Goal: Information Seeking & Learning: Learn about a topic

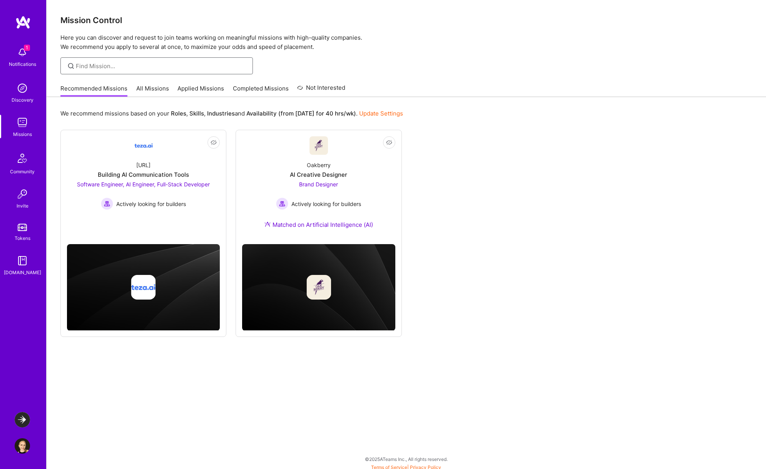
click at [142, 66] on input at bounding box center [161, 66] width 171 height 8
click at [28, 163] on img at bounding box center [22, 158] width 18 height 18
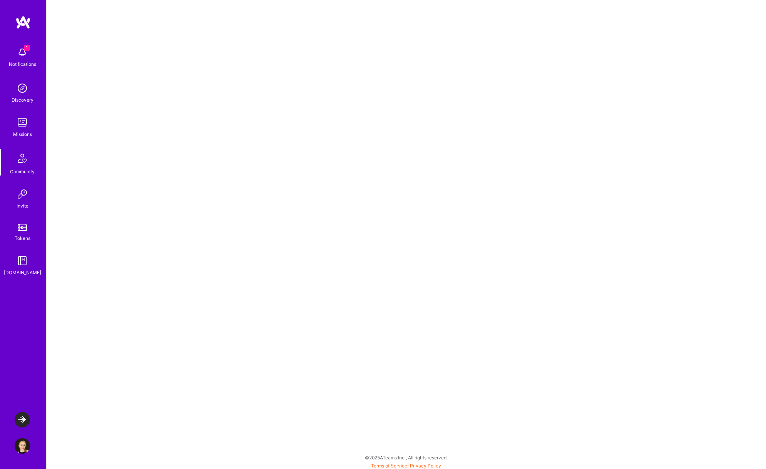
click at [27, 127] on img at bounding box center [22, 122] width 15 height 15
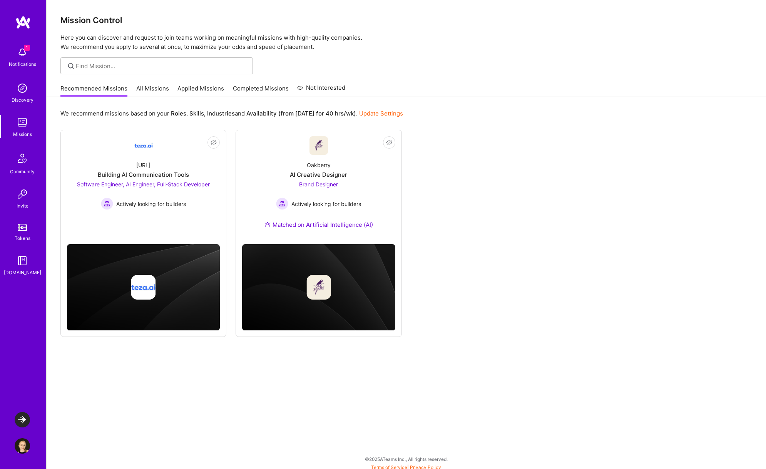
click at [27, 91] on img at bounding box center [22, 87] width 15 height 15
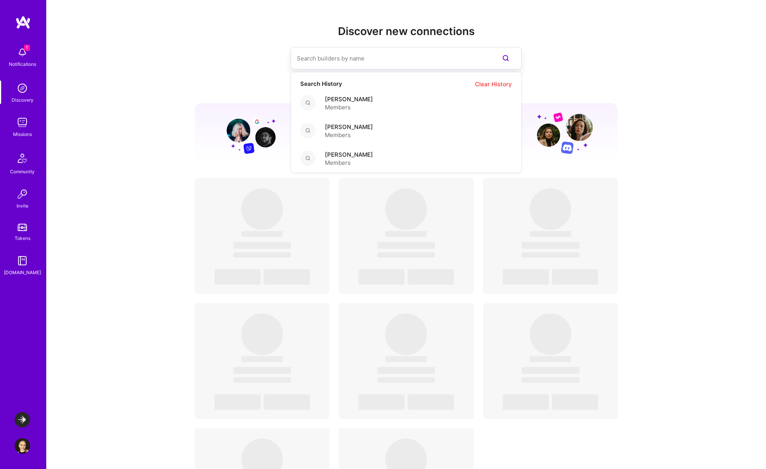
click at [315, 55] on input at bounding box center [391, 59] width 188 height 20
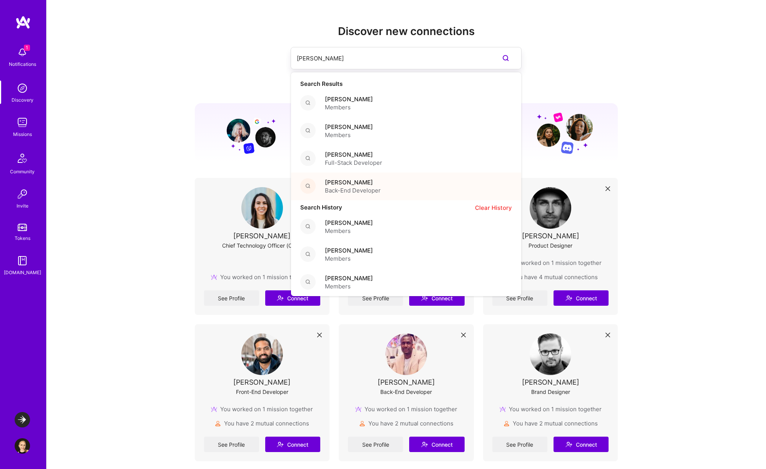
type input "edwin"
click at [375, 182] on span "[PERSON_NAME]" at bounding box center [353, 182] width 56 height 8
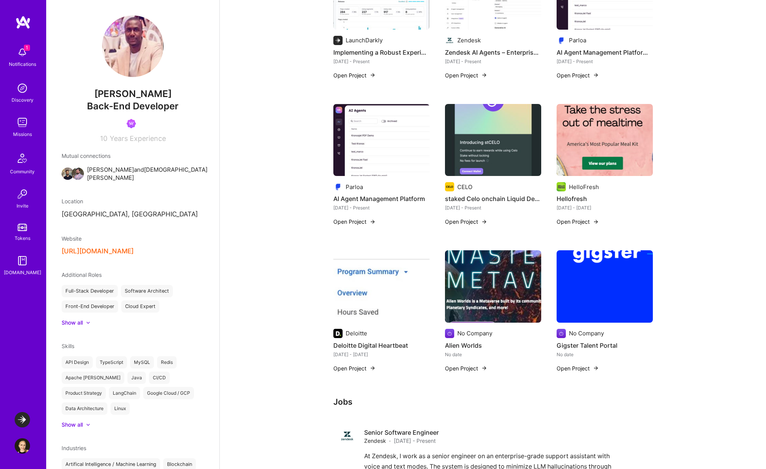
scroll to position [178, 0]
click at [617, 147] on img at bounding box center [605, 140] width 96 height 72
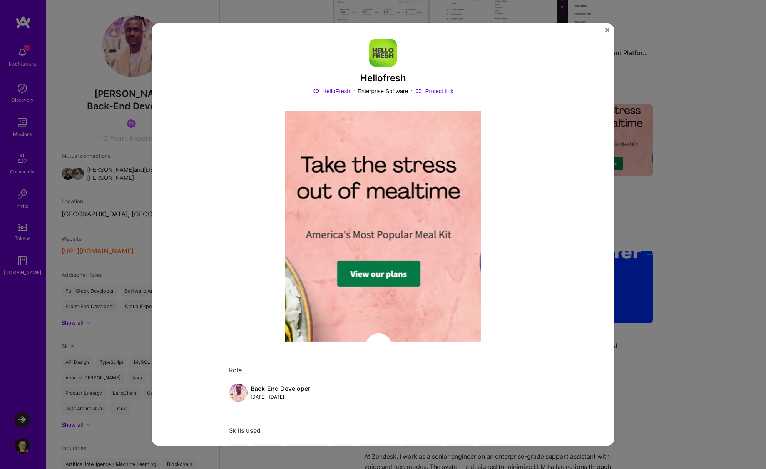
click at [608, 30] on img "Close" at bounding box center [608, 30] width 4 height 4
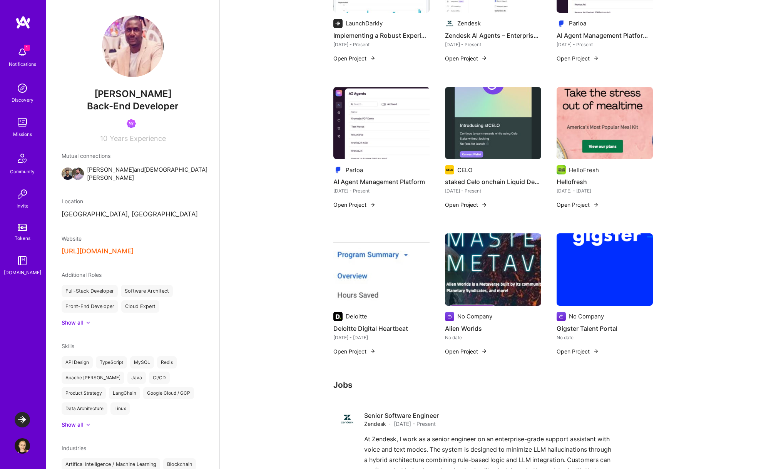
scroll to position [192, 0]
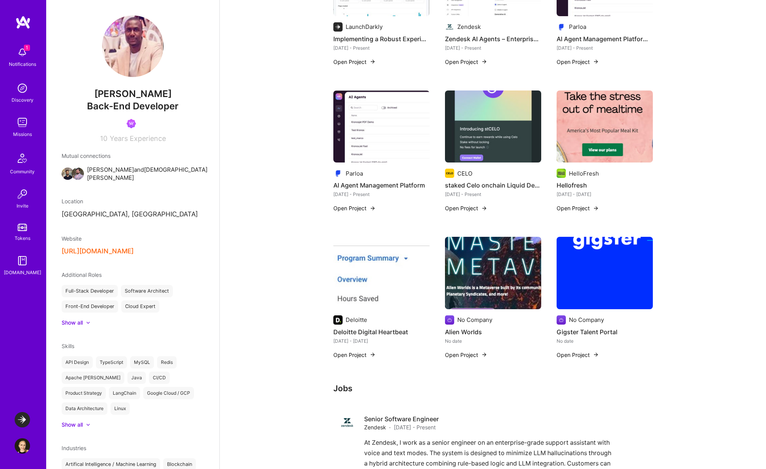
click at [26, 419] on img at bounding box center [22, 419] width 15 height 15
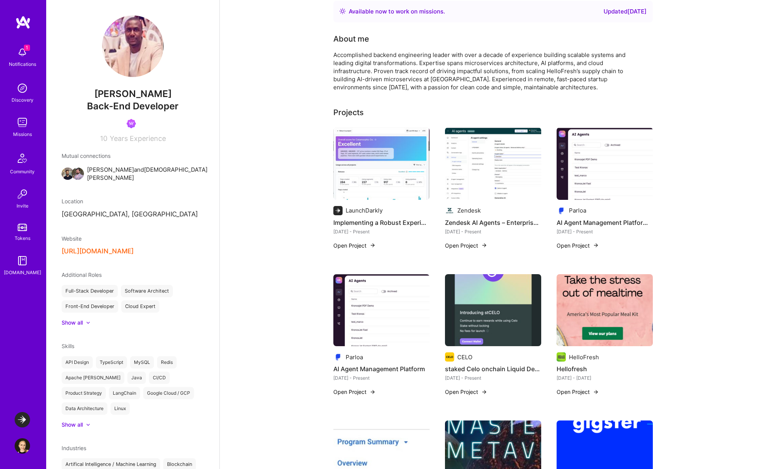
scroll to position [15, 0]
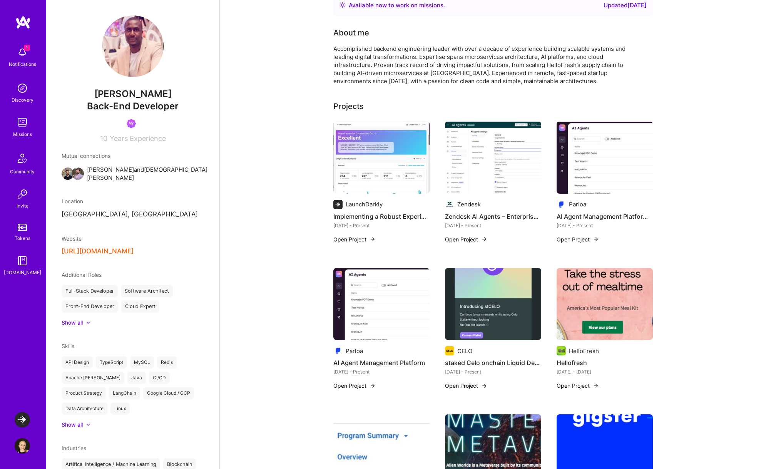
click at [393, 172] on img at bounding box center [381, 157] width 96 height 72
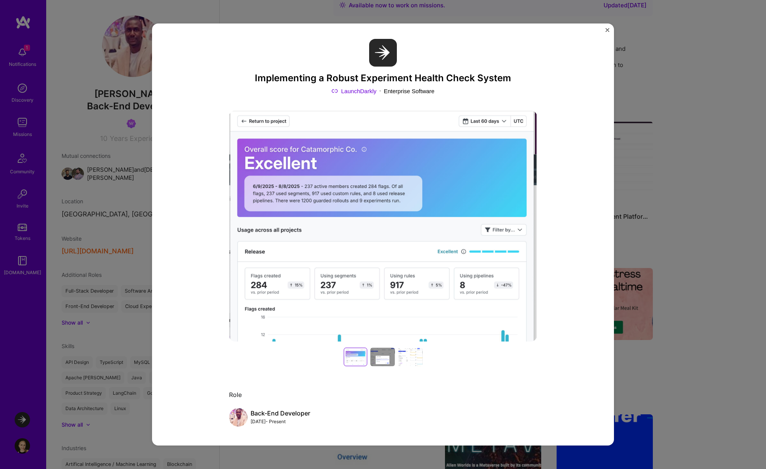
click at [608, 31] on img "Close" at bounding box center [608, 30] width 4 height 4
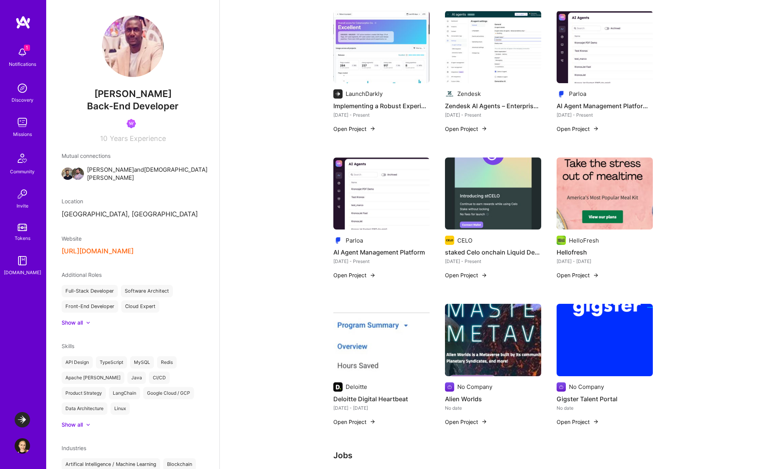
scroll to position [124, 0]
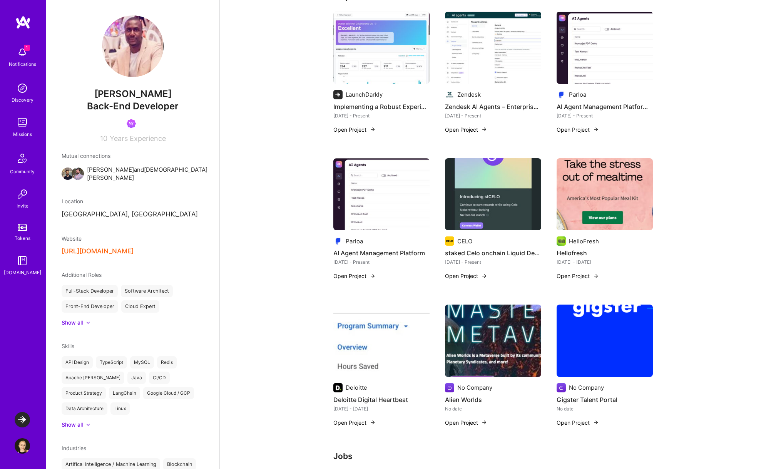
click at [492, 350] on img at bounding box center [493, 341] width 96 height 72
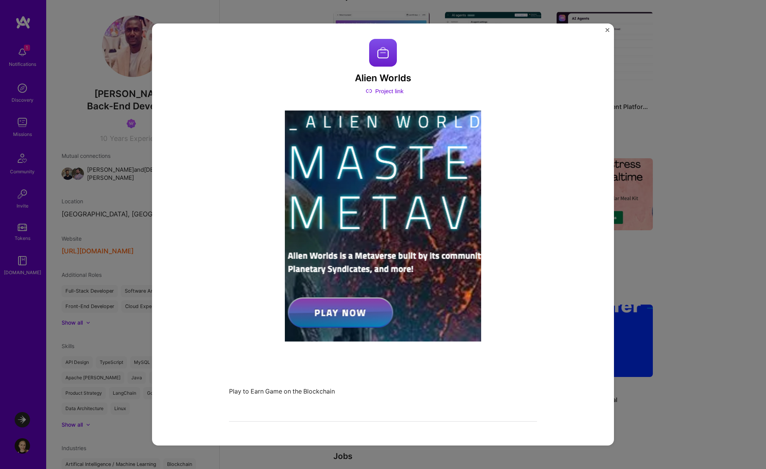
click at [606, 31] on img "Close" at bounding box center [608, 30] width 4 height 4
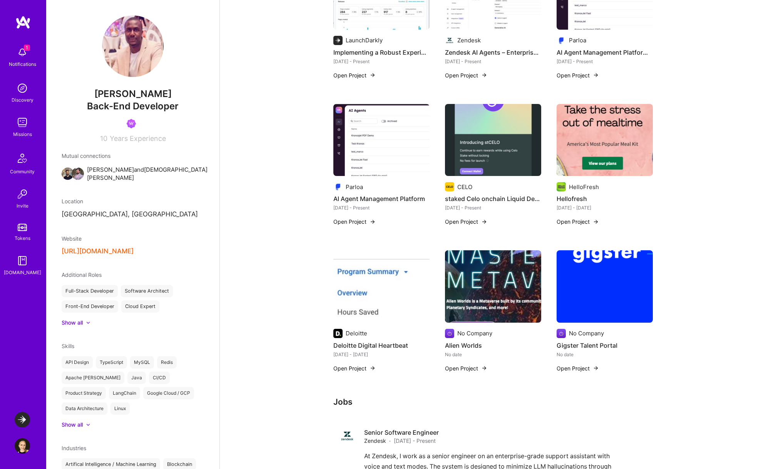
scroll to position [180, 0]
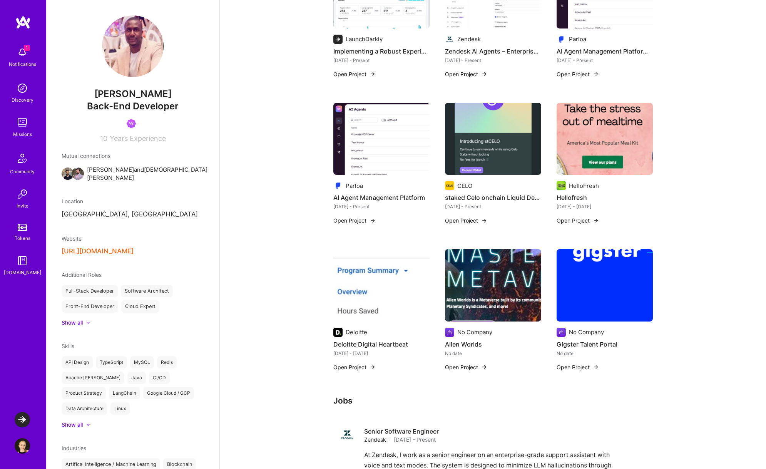
click at [613, 151] on img at bounding box center [605, 139] width 96 height 72
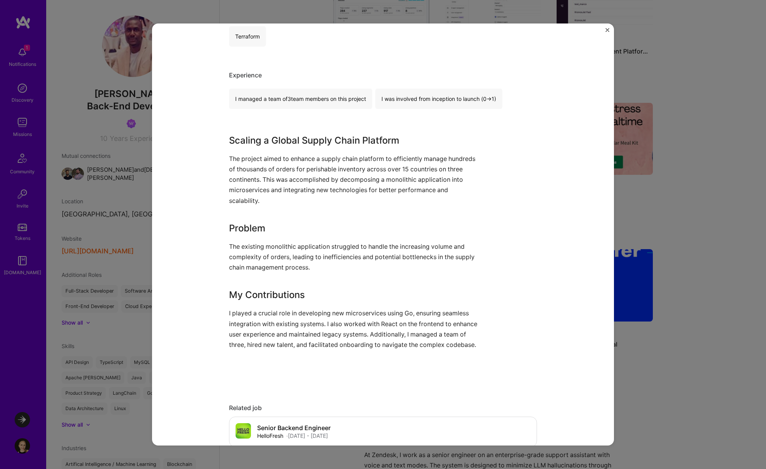
scroll to position [437, 0]
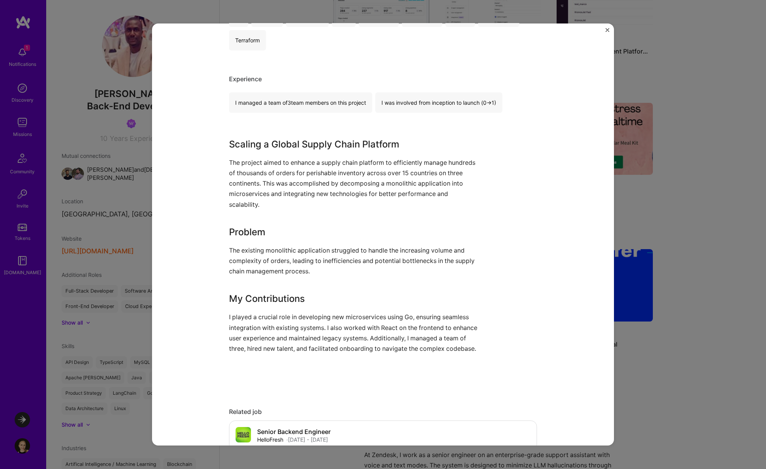
click at [228, 145] on div "Hellofresh HelloFresh Enterprise Software Project link Role Back-End Developer …" at bounding box center [383, 234] width 462 height 422
drag, startPoint x: 229, startPoint y: 144, endPoint x: 401, endPoint y: 141, distance: 172.2
click at [401, 141] on h3 "Scaling a Global Supply Chain Platform" at bounding box center [354, 144] width 250 height 14
copy h3 "Scaling a Global Supply Chain Platform"
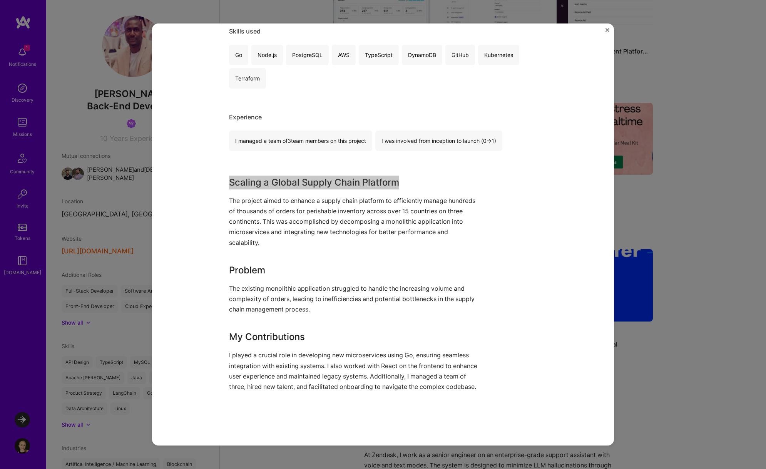
scroll to position [402, 0]
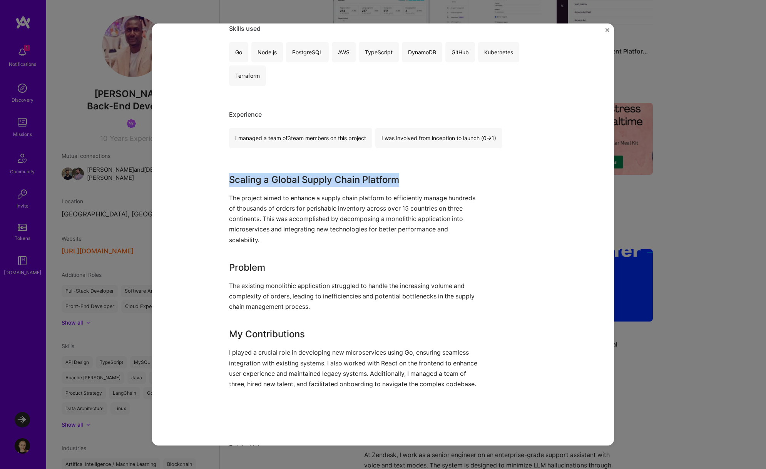
click at [609, 29] on img "Close" at bounding box center [608, 30] width 4 height 4
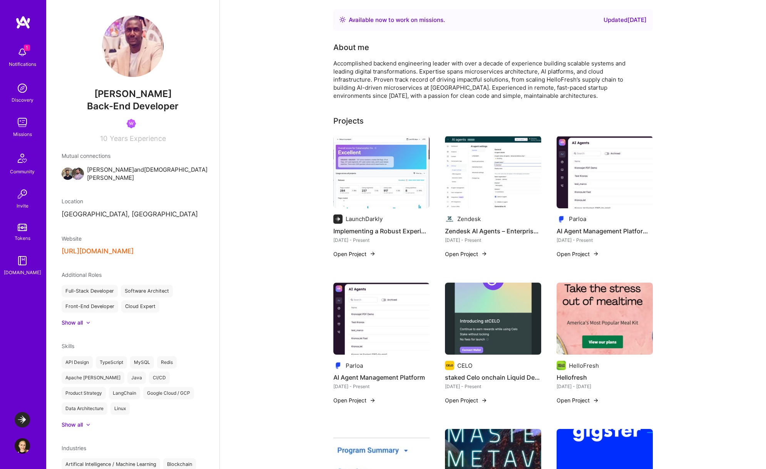
click at [369, 166] on img at bounding box center [381, 172] width 96 height 72
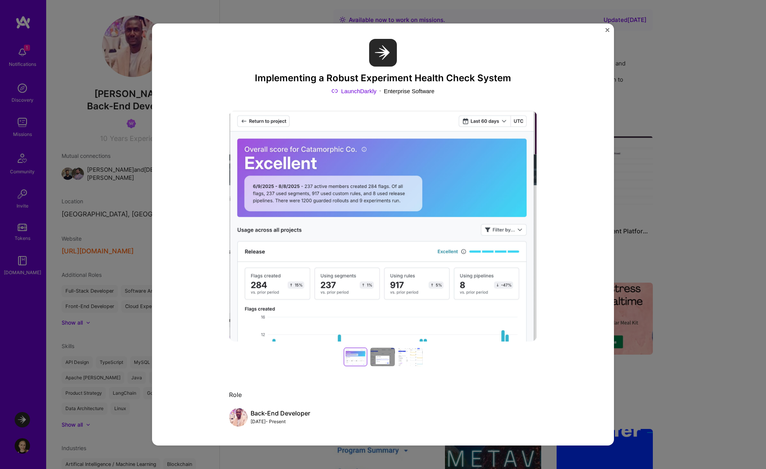
click at [607, 30] on img "Close" at bounding box center [608, 30] width 4 height 4
